Goal: Find specific page/section: Find specific page/section

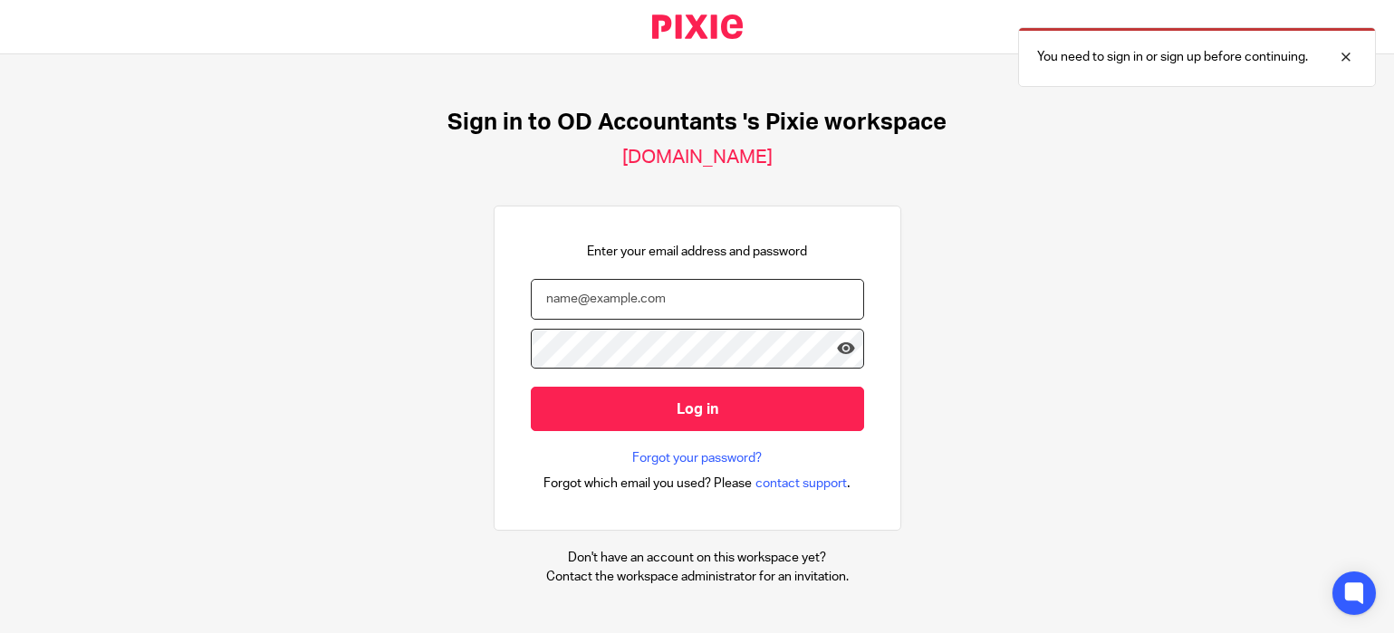
drag, startPoint x: 624, startPoint y: 284, endPoint x: 622, endPoint y: 294, distance: 10.3
click at [624, 284] on input "email" at bounding box center [697, 299] width 333 height 41
type input "[EMAIL_ADDRESS][DOMAIN_NAME]"
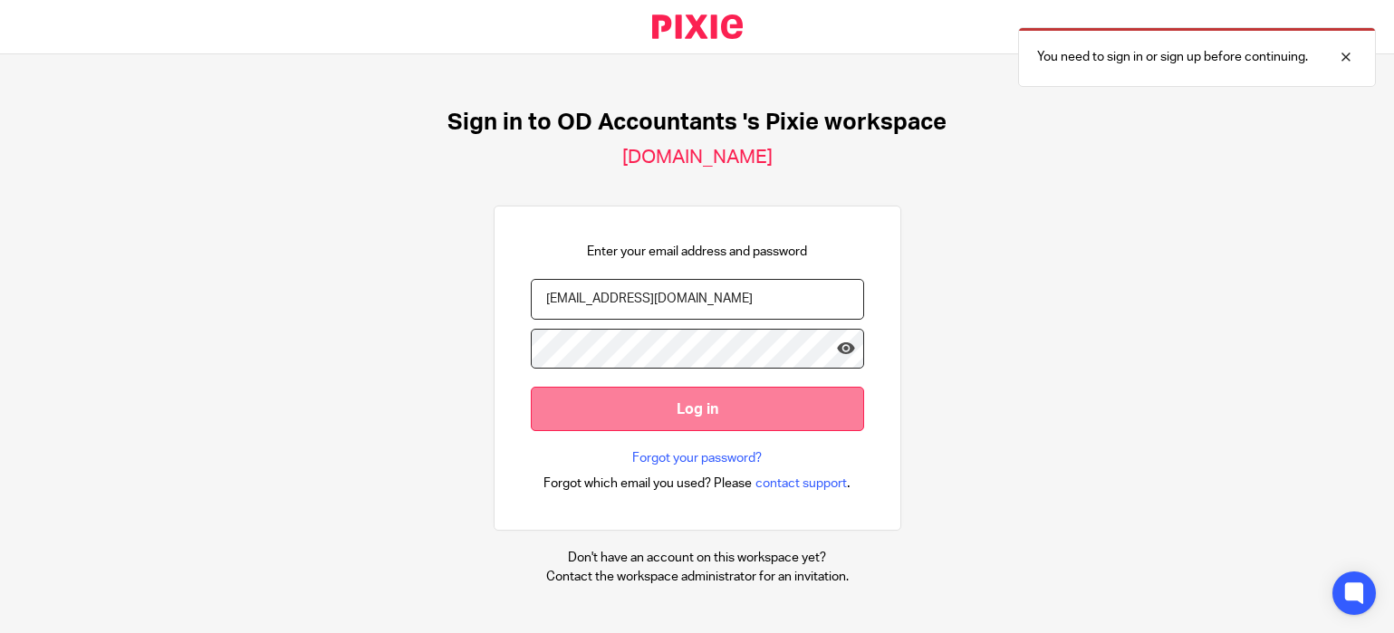
click at [673, 408] on input "Log in" at bounding box center [697, 409] width 333 height 44
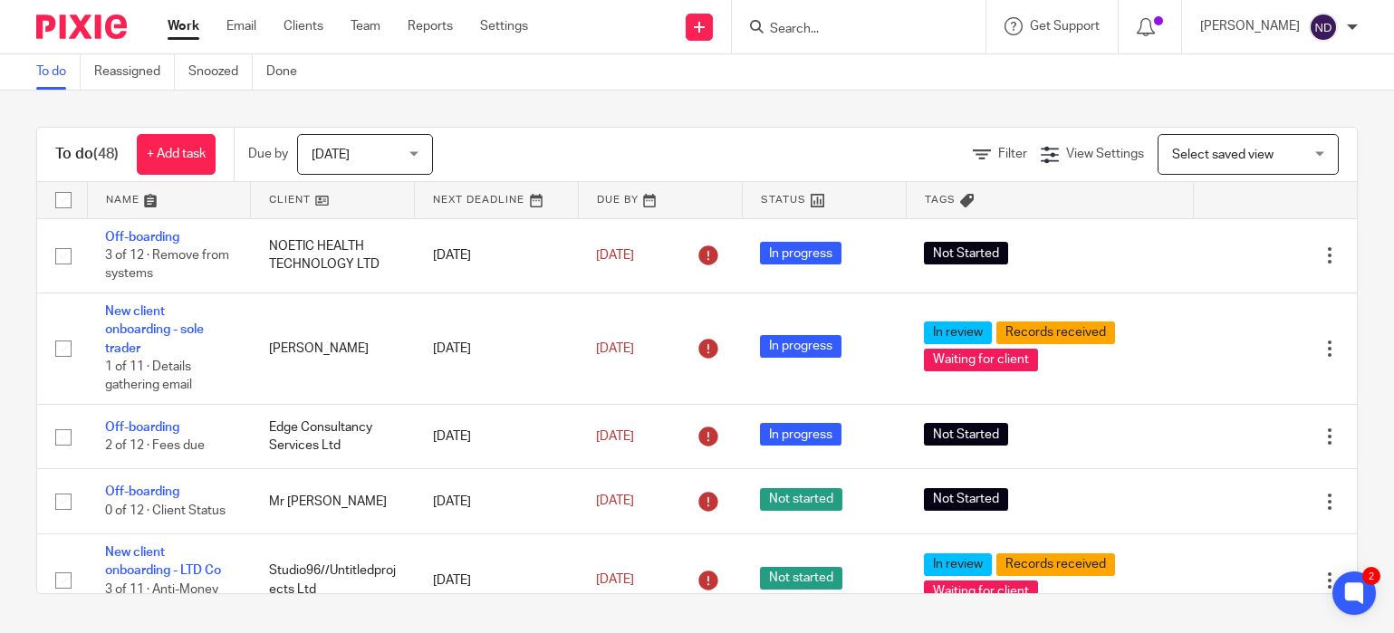
click at [833, 29] on input "Search" at bounding box center [849, 30] width 163 height 16
type input "herbies"
click button "submit" at bounding box center [0, 0] width 0 height 0
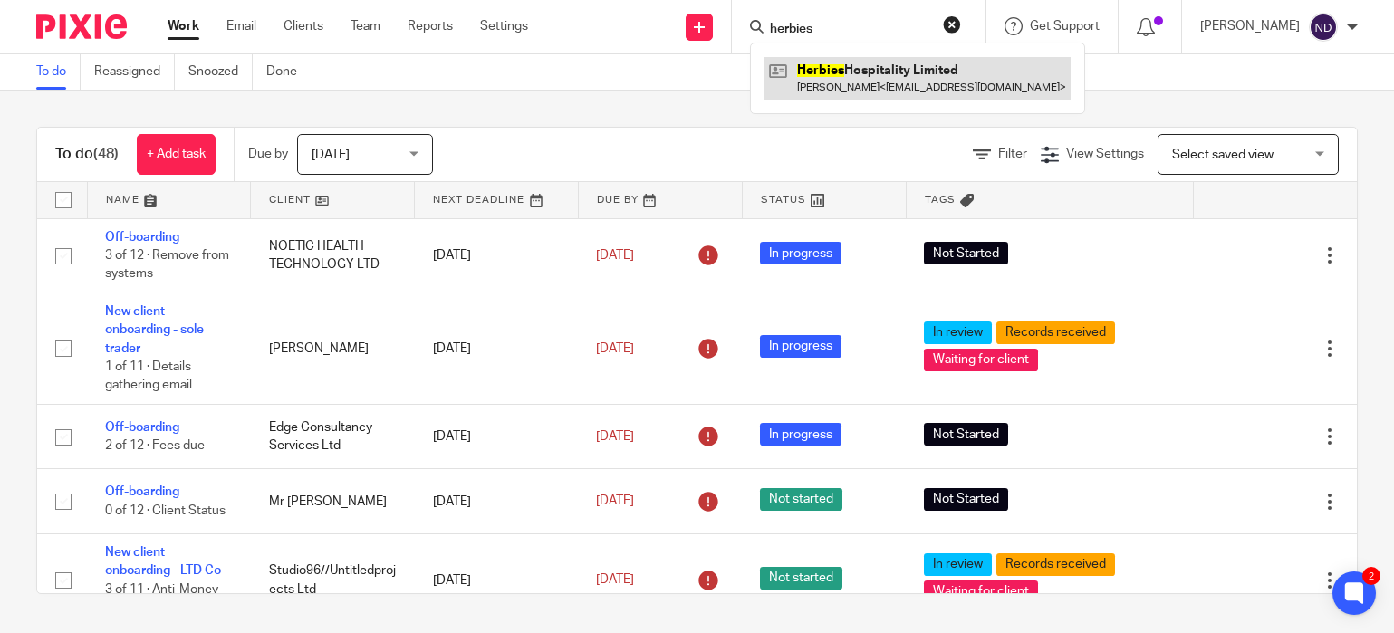
click at [864, 76] on link at bounding box center [918, 78] width 306 height 42
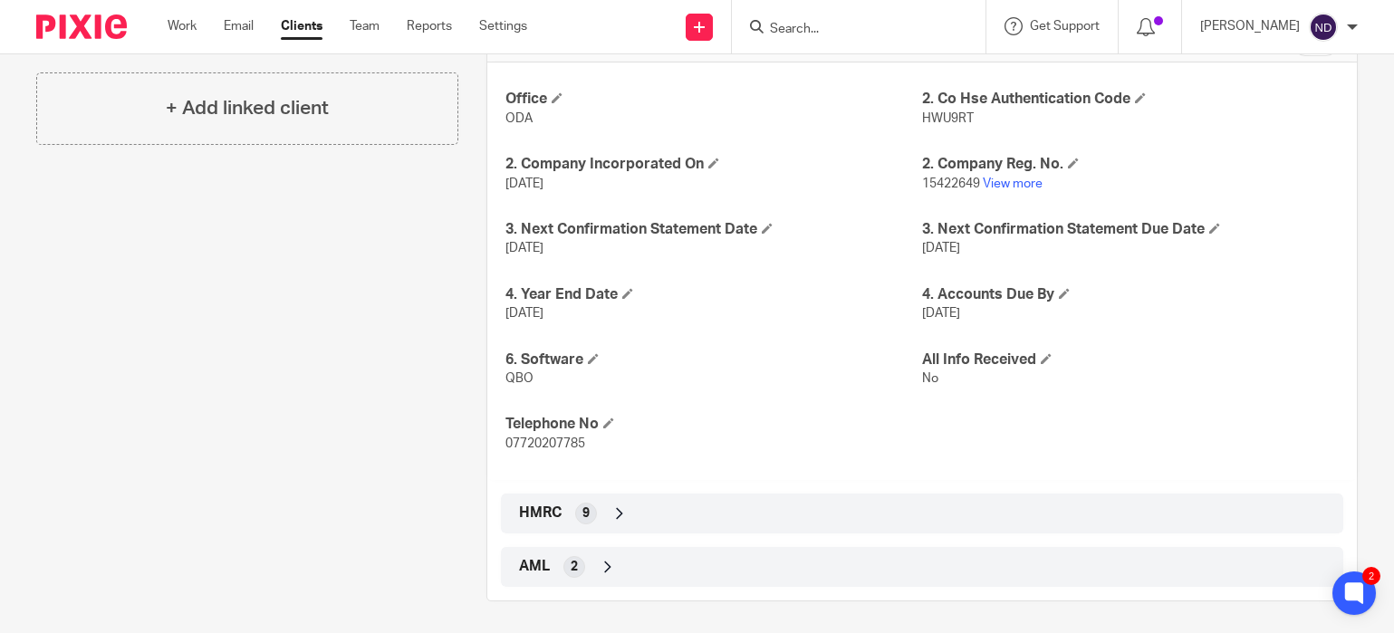
scroll to position [429, 0]
